Goal: Find specific page/section: Find specific page/section

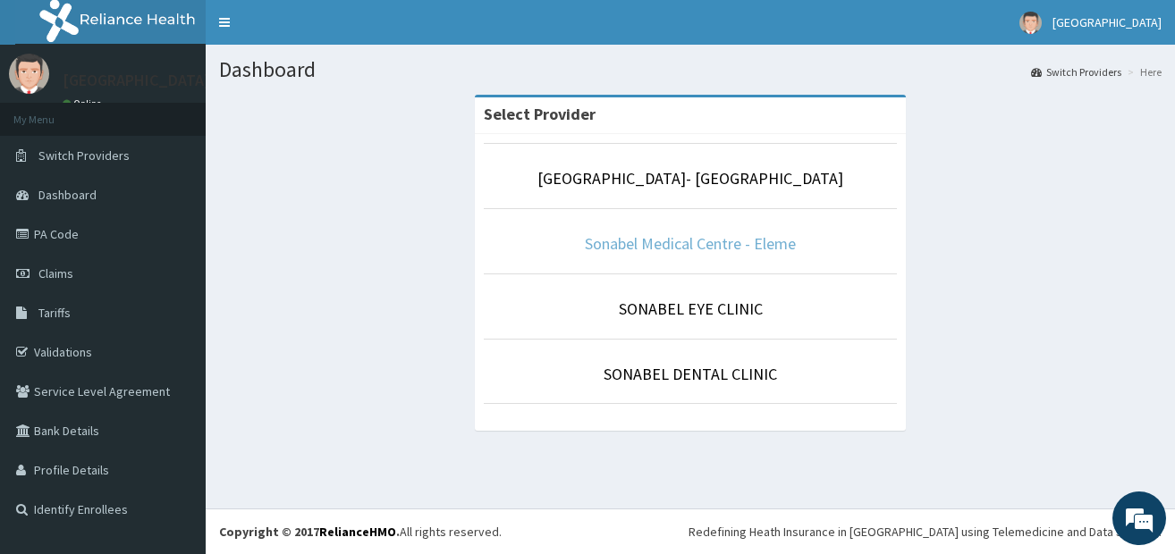
click at [740, 238] on link "Sonabel Medical Centre - Eleme" at bounding box center [690, 243] width 211 height 21
click at [713, 249] on link "Sonabel Medical Centre - Eleme" at bounding box center [690, 243] width 211 height 21
click at [657, 246] on link "Sonabel Medical Centre - Eleme" at bounding box center [690, 243] width 211 height 21
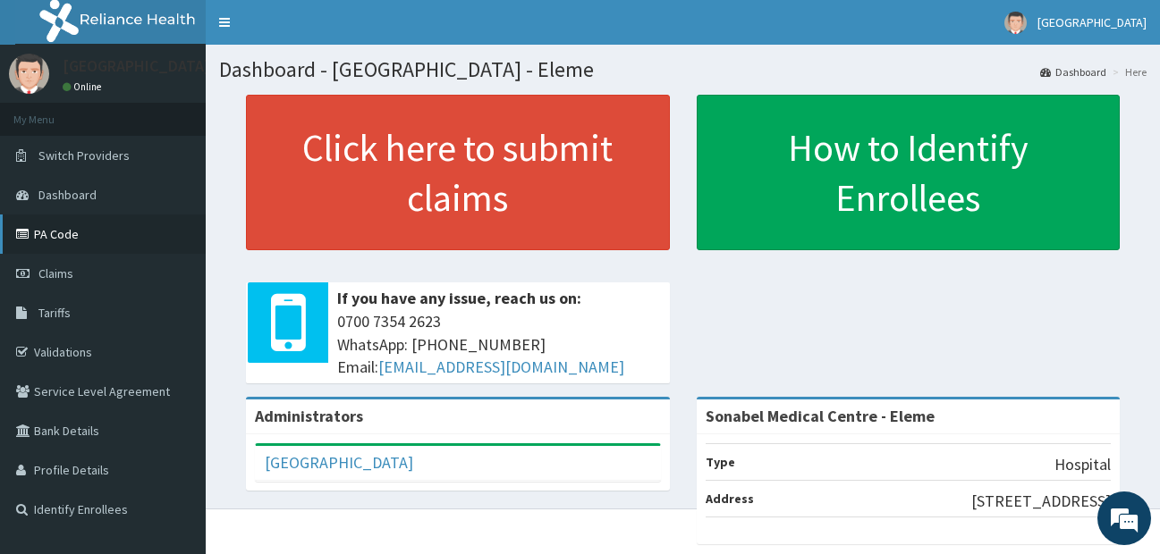
click at [95, 234] on link "PA Code" at bounding box center [103, 234] width 206 height 39
